Goal: Check status: Check status

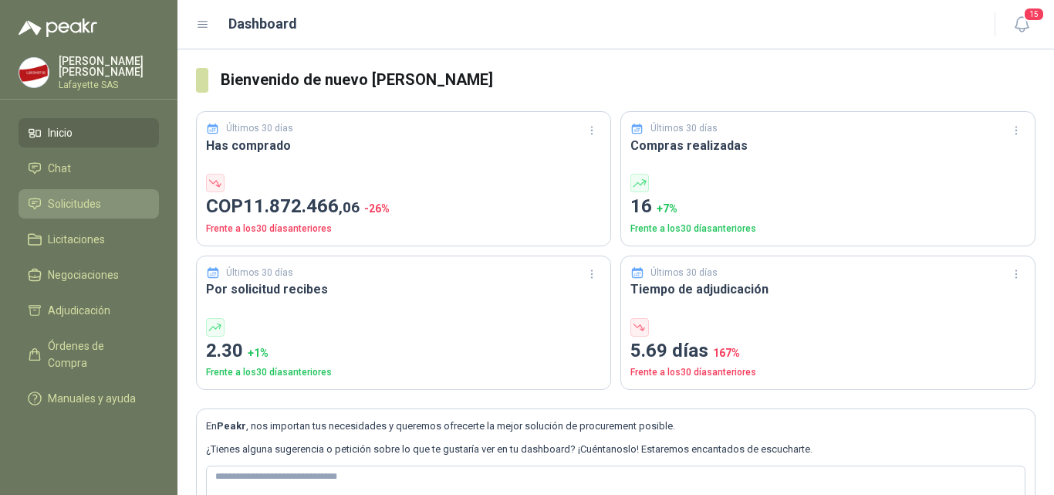
click at [74, 191] on link "Solicitudes" at bounding box center [89, 203] width 140 height 29
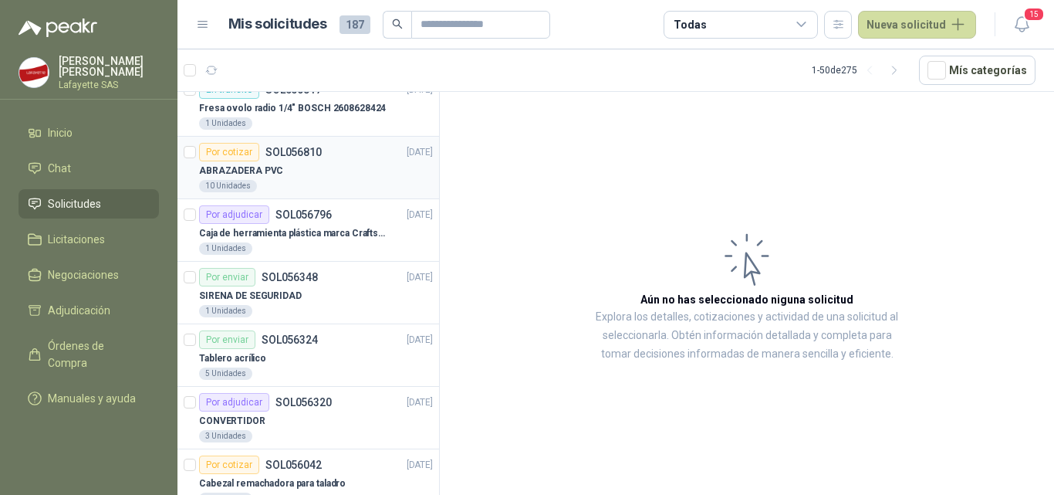
scroll to position [231, 0]
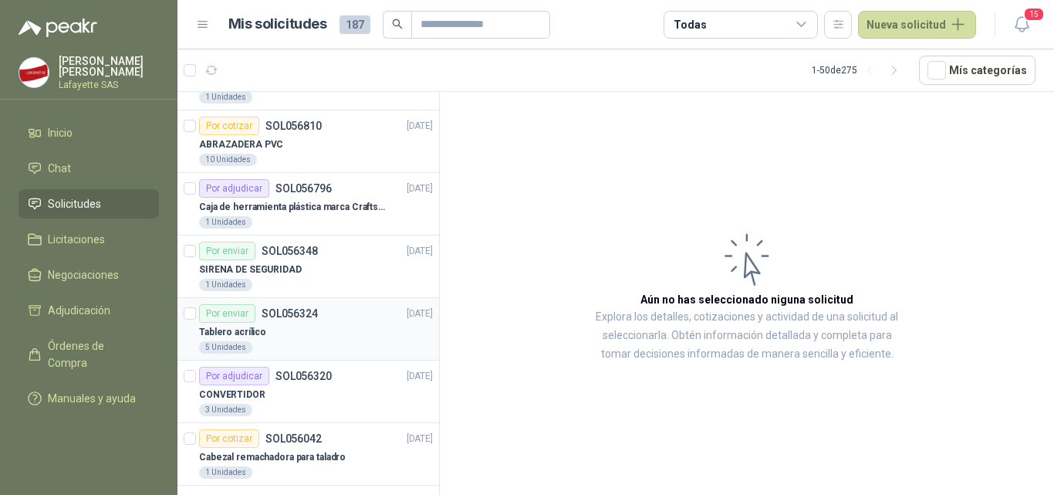
click at [265, 331] on div "Tablero acrílico" at bounding box center [316, 332] width 234 height 19
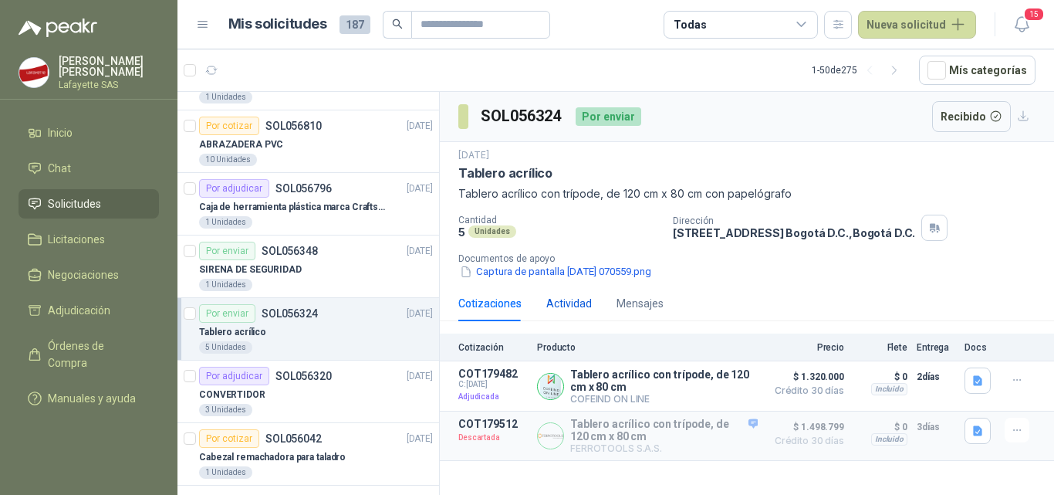
click at [574, 308] on div "Actividad" at bounding box center [569, 303] width 46 height 17
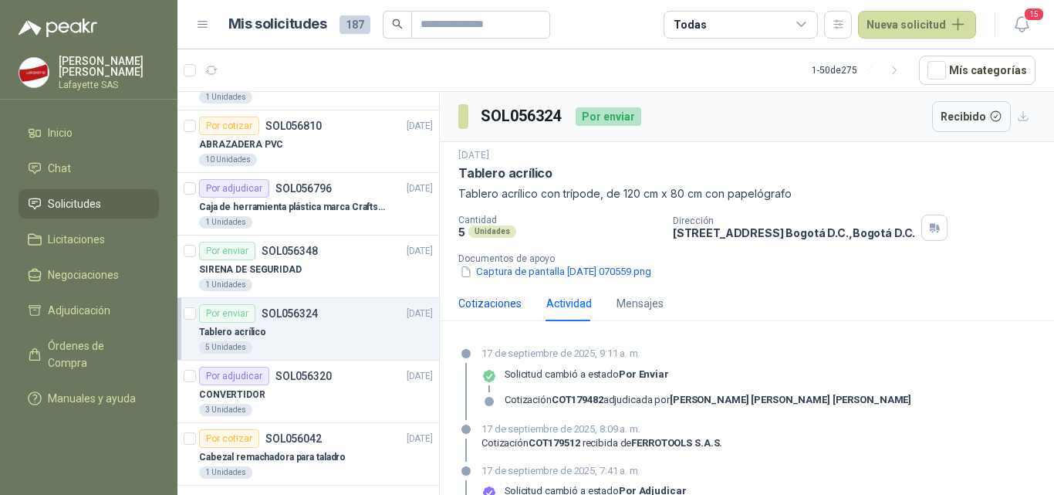
click at [491, 302] on div "Cotizaciones" at bounding box center [489, 303] width 63 height 17
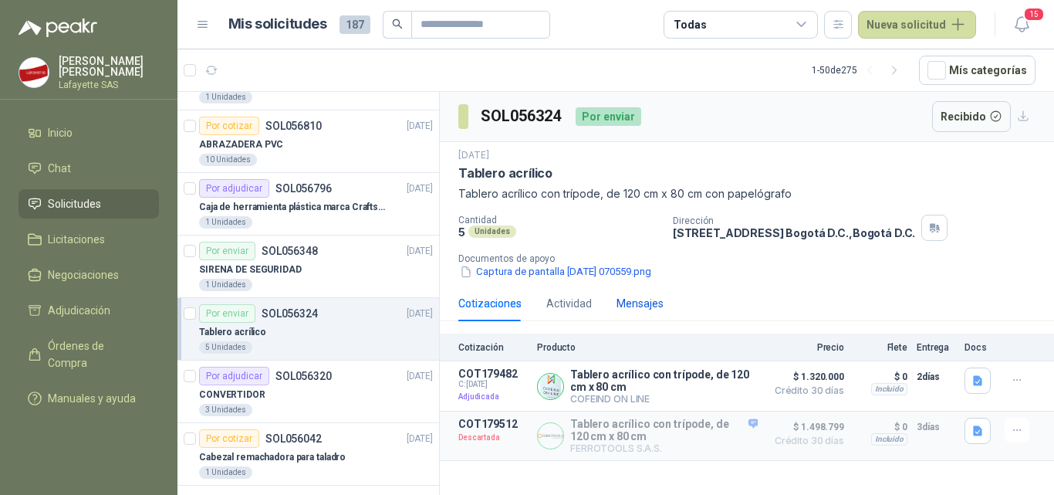
click at [648, 302] on div "Mensajes" at bounding box center [640, 303] width 47 height 17
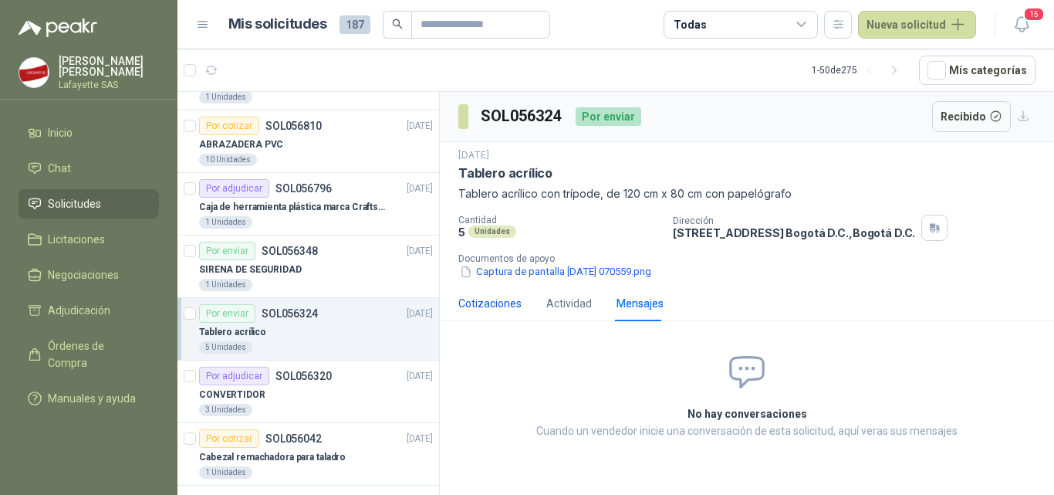
click at [488, 301] on div "Cotizaciones" at bounding box center [489, 303] width 63 height 17
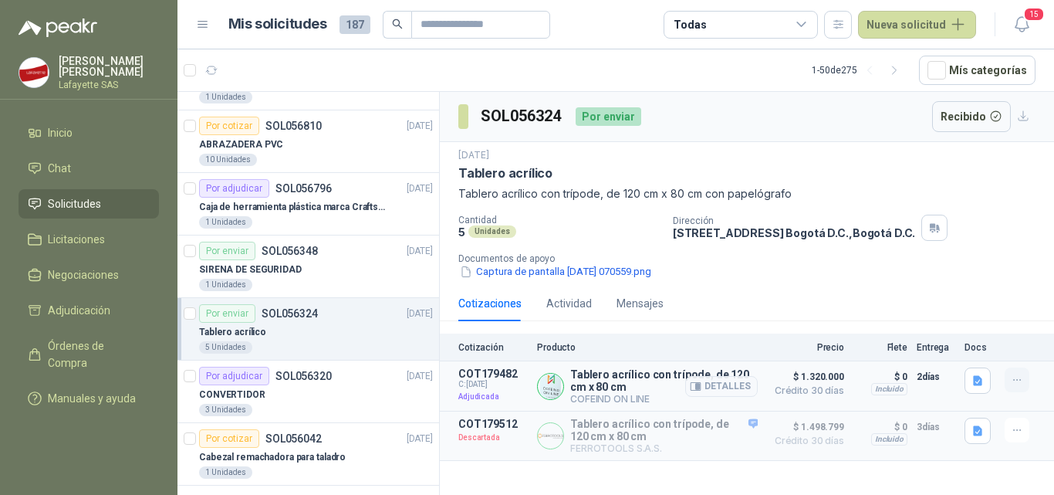
click at [1011, 383] on icon "button" at bounding box center [1017, 379] width 13 height 13
click at [1037, 290] on div "Cotizaciones Actividad Mensajes" at bounding box center [747, 302] width 614 height 35
click at [476, 397] on p "Adjudicada" at bounding box center [492, 396] width 69 height 15
click at [735, 383] on button "Detalles" at bounding box center [721, 386] width 73 height 21
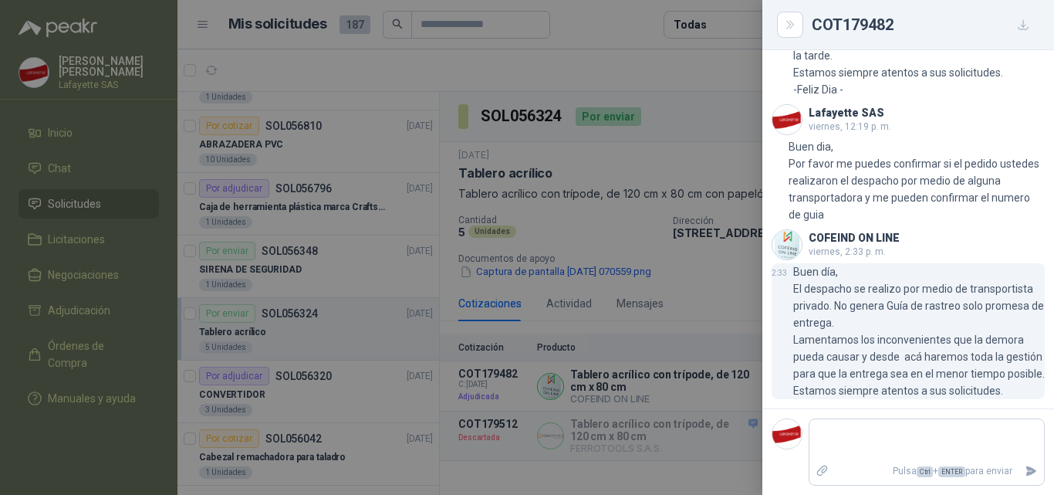
scroll to position [812, 0]
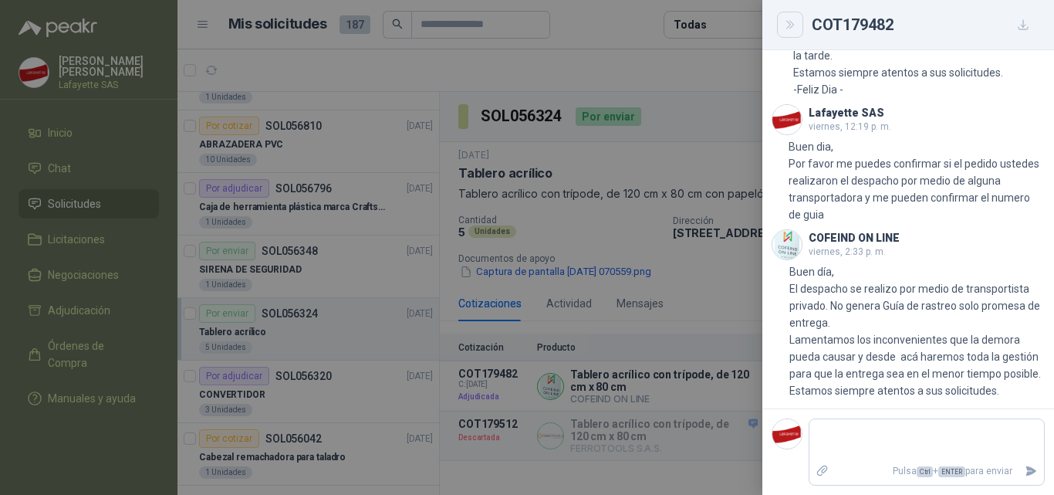
click at [794, 29] on icon "Close" at bounding box center [790, 25] width 13 height 13
